Goal: Check status: Check status

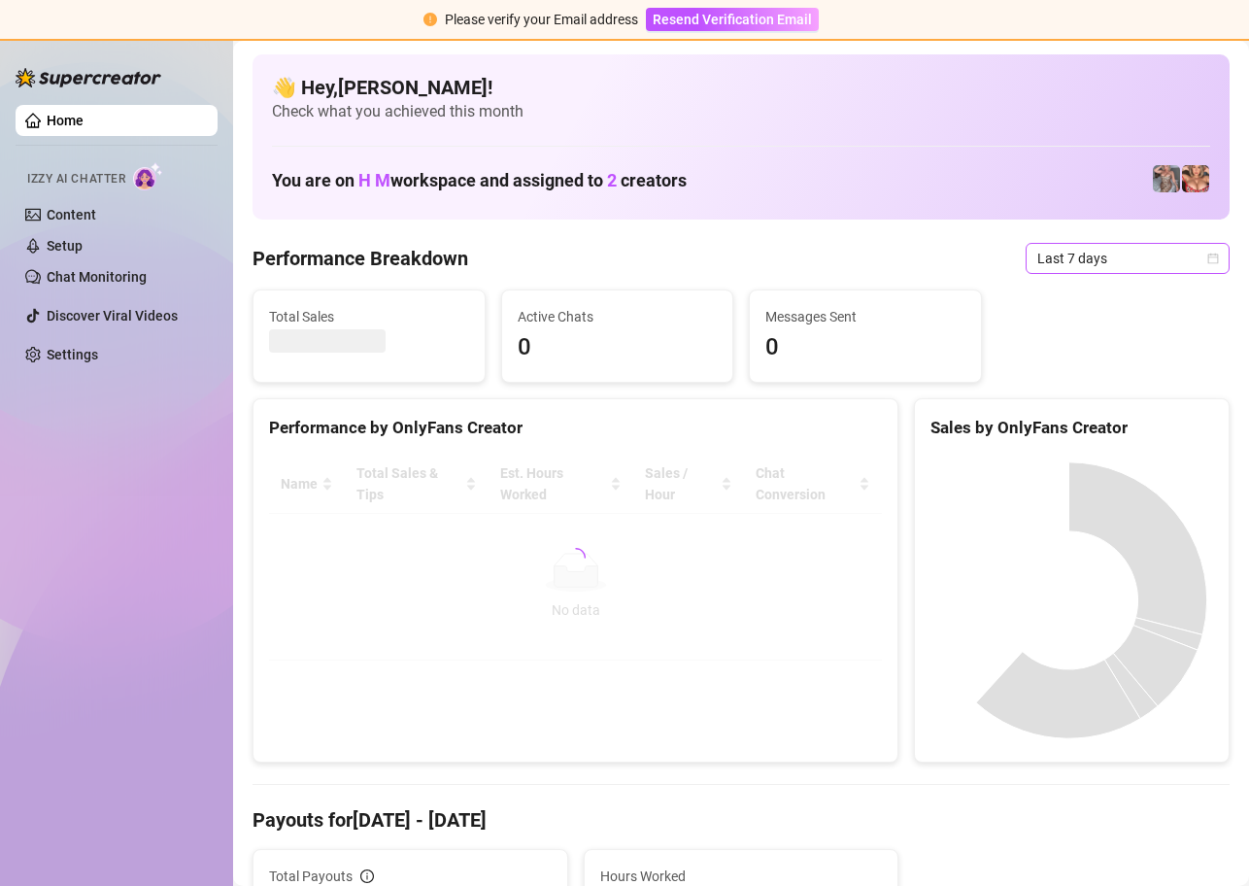
click at [1209, 256] on div "Last 7 days" at bounding box center [1128, 258] width 204 height 31
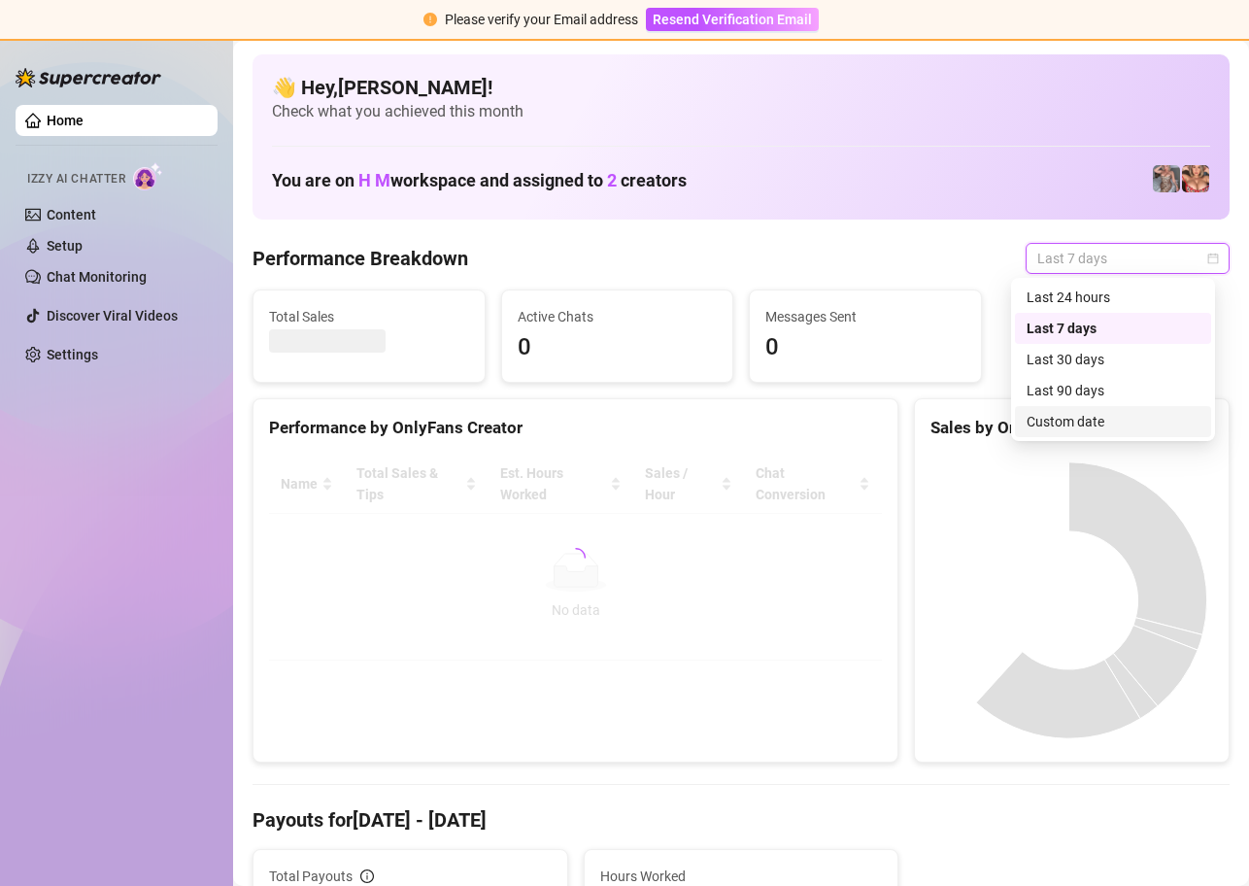
click at [1073, 426] on div "Custom date" at bounding box center [1113, 421] width 173 height 21
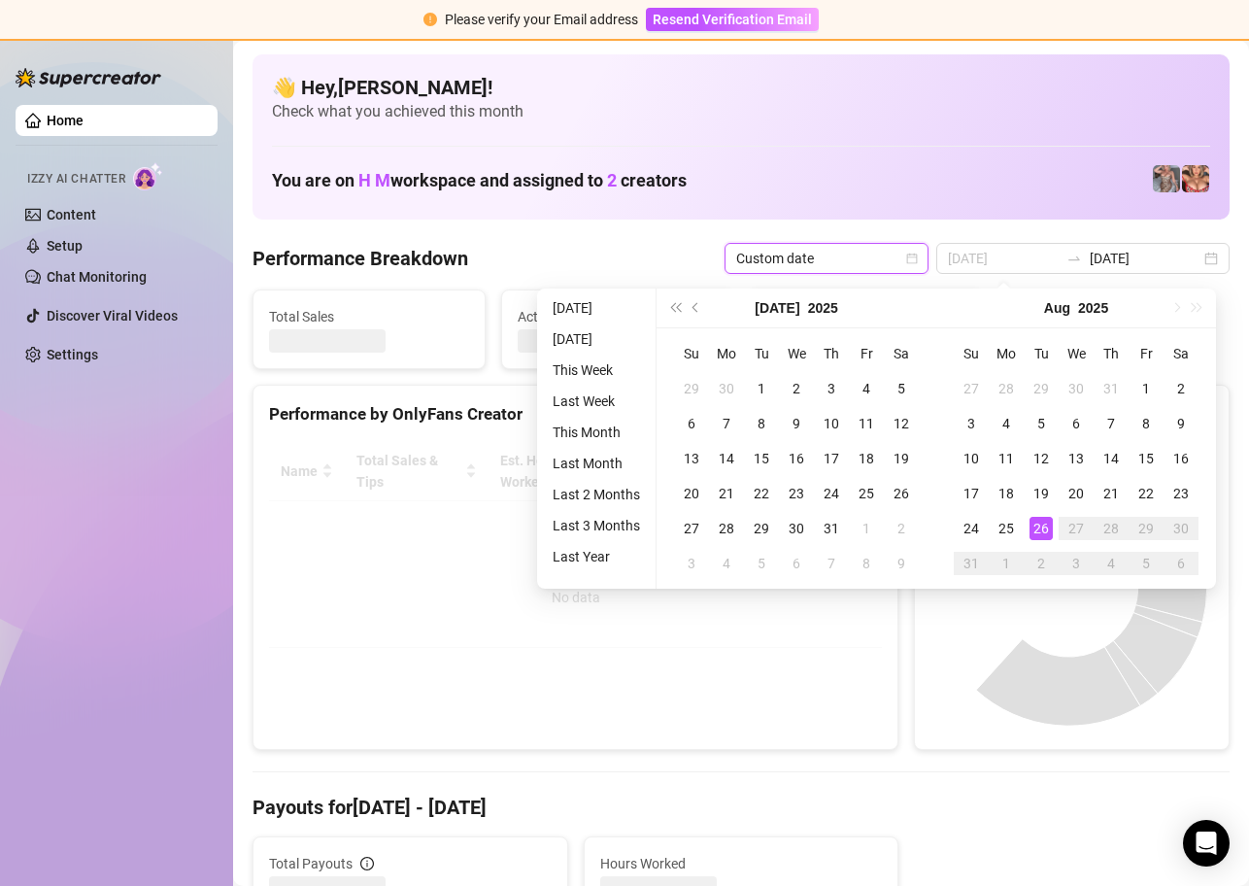
click at [1039, 528] on div "26" at bounding box center [1041, 528] width 23 height 23
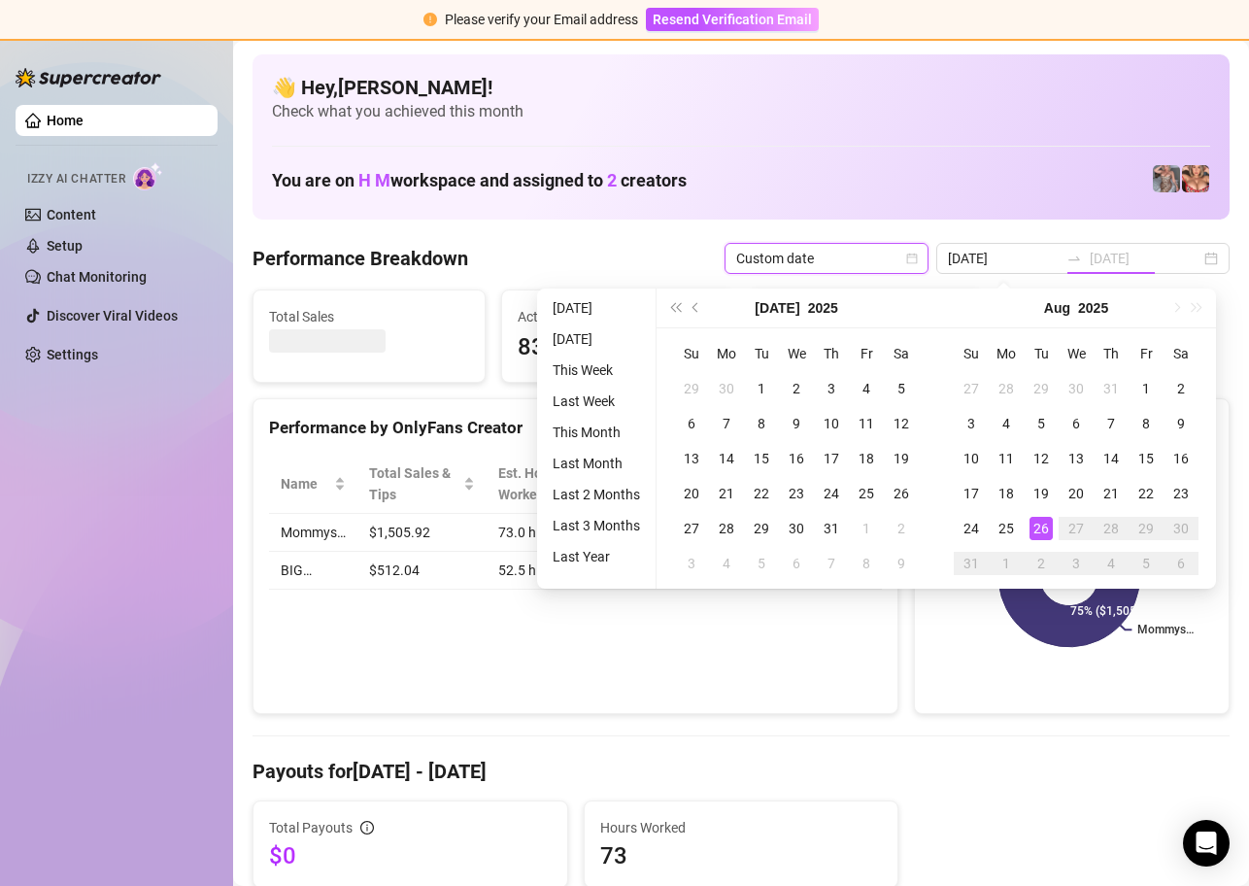
click at [1039, 528] on div "26" at bounding box center [1041, 528] width 23 height 23
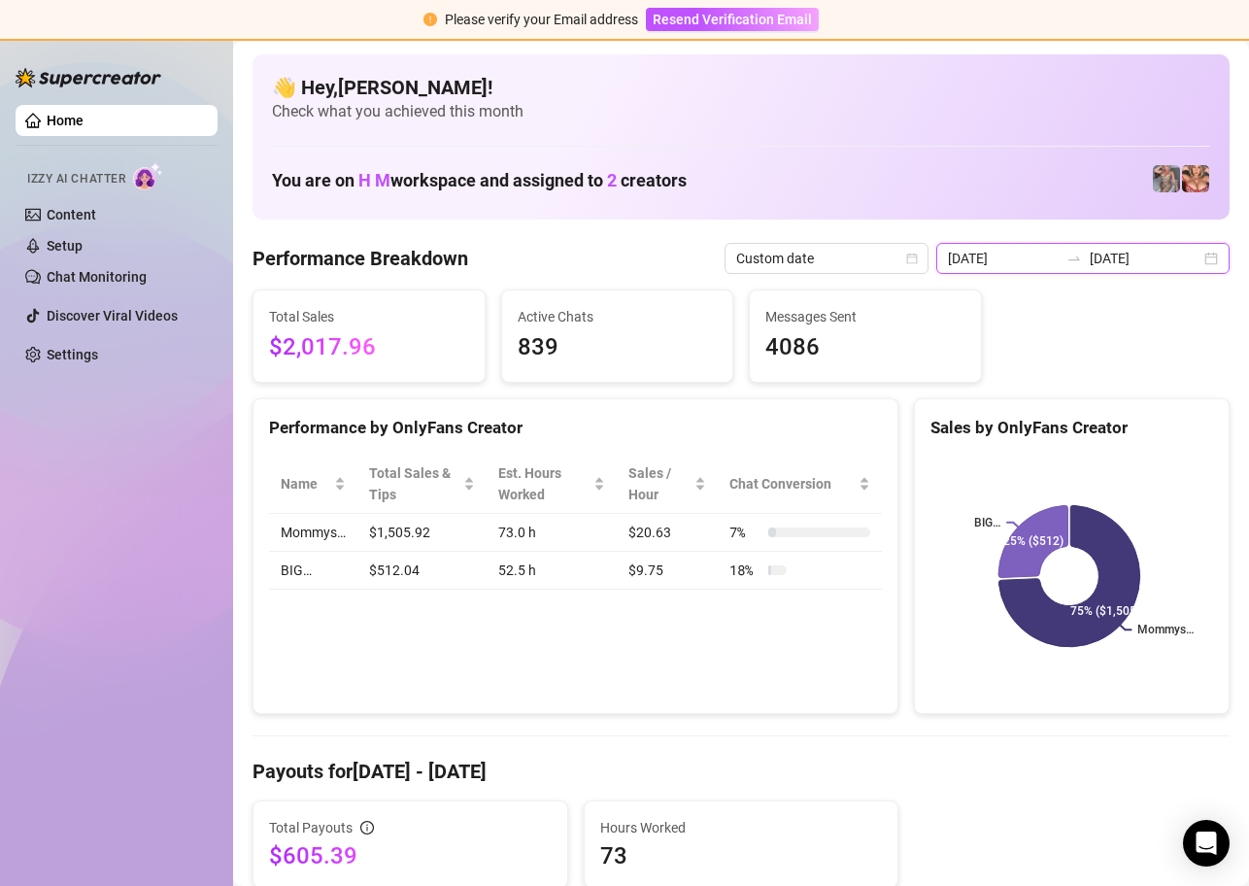
click at [1012, 249] on input "[DATE]" at bounding box center [1003, 258] width 111 height 21
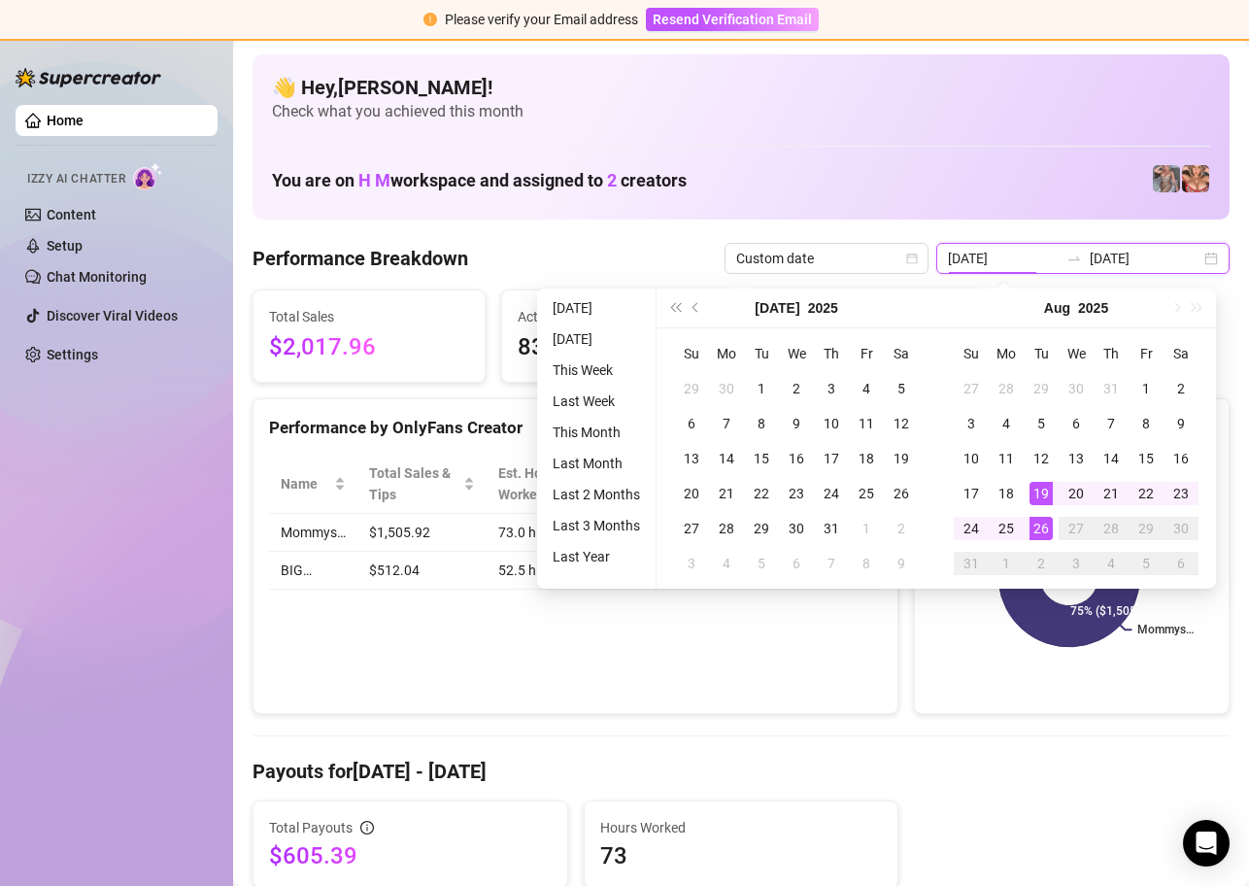
type input "[DATE]"
click at [1039, 525] on div "26" at bounding box center [1041, 528] width 23 height 23
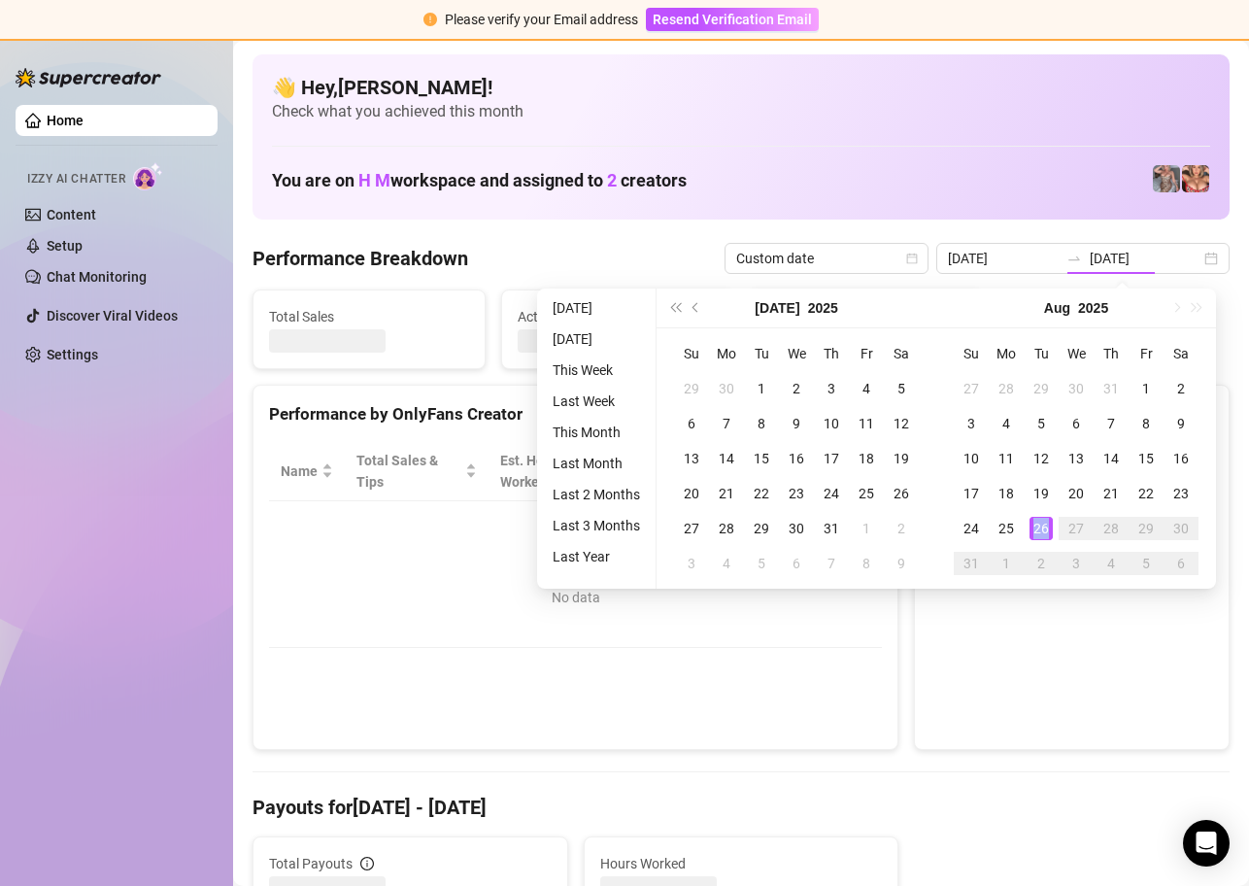
type input "[DATE]"
